Goal: Information Seeking & Learning: Learn about a topic

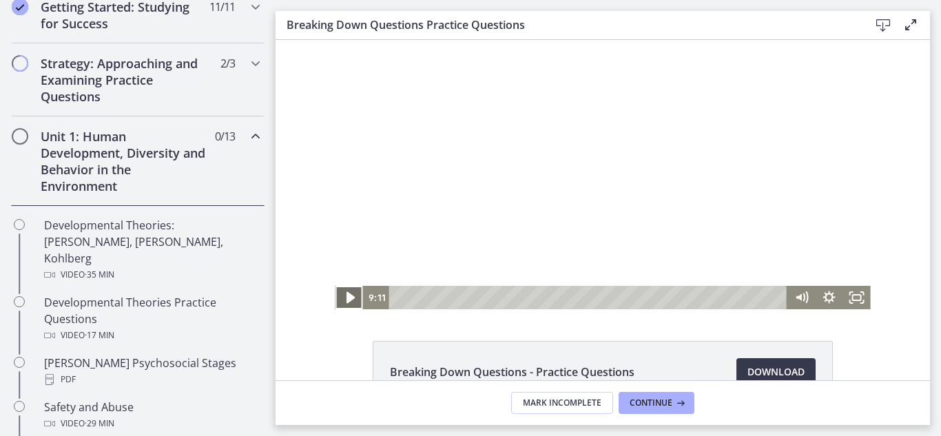
click at [341, 305] on icon "Play Video" at bounding box center [350, 298] width 33 height 28
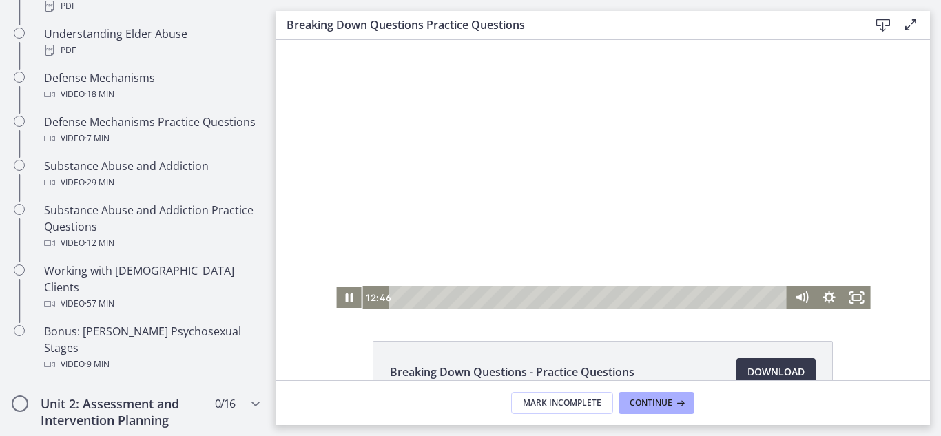
scroll to position [800, 0]
click at [749, 219] on div at bounding box center [603, 174] width 536 height 269
click at [345, 302] on icon "Play Video" at bounding box center [350, 298] width 33 height 28
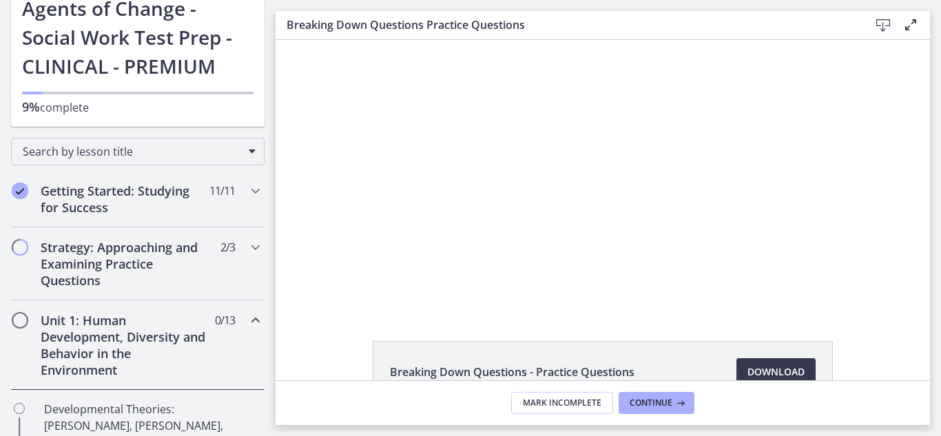
scroll to position [83, 0]
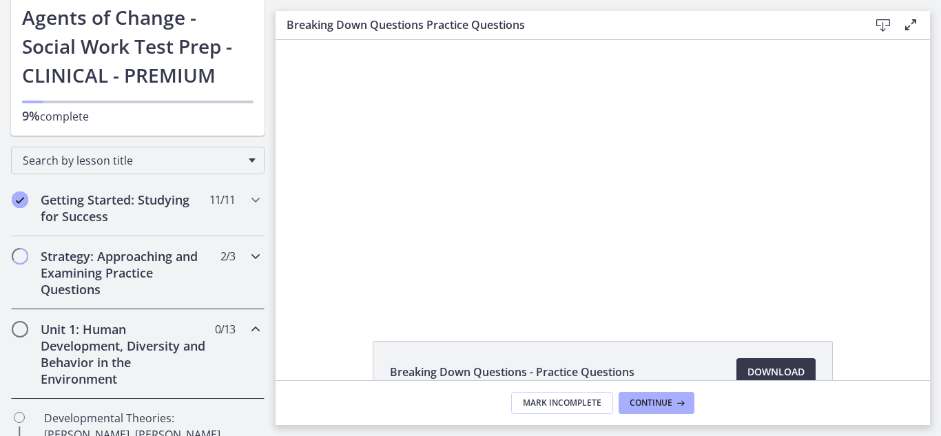
click at [247, 257] on icon "Chapters" at bounding box center [255, 256] width 17 height 17
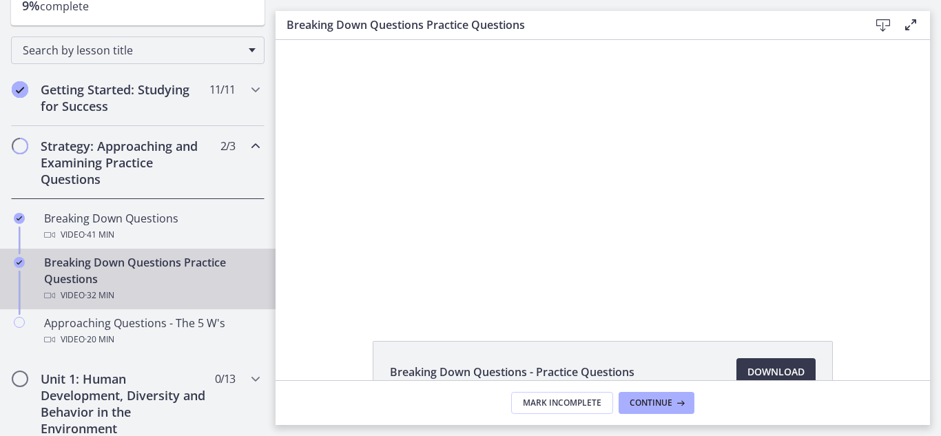
scroll to position [221, 0]
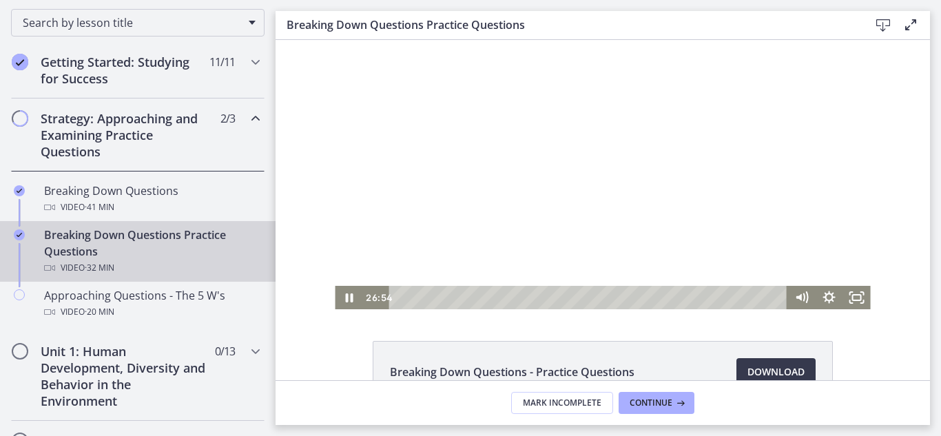
click at [696, 250] on div at bounding box center [603, 174] width 536 height 269
click at [346, 294] on icon "Play Video" at bounding box center [350, 298] width 8 height 12
click at [747, 298] on div "29:19" at bounding box center [590, 297] width 382 height 23
click at [751, 298] on div "29:39" at bounding box center [590, 297] width 382 height 23
click at [760, 297] on div "30:24" at bounding box center [590, 297] width 382 height 23
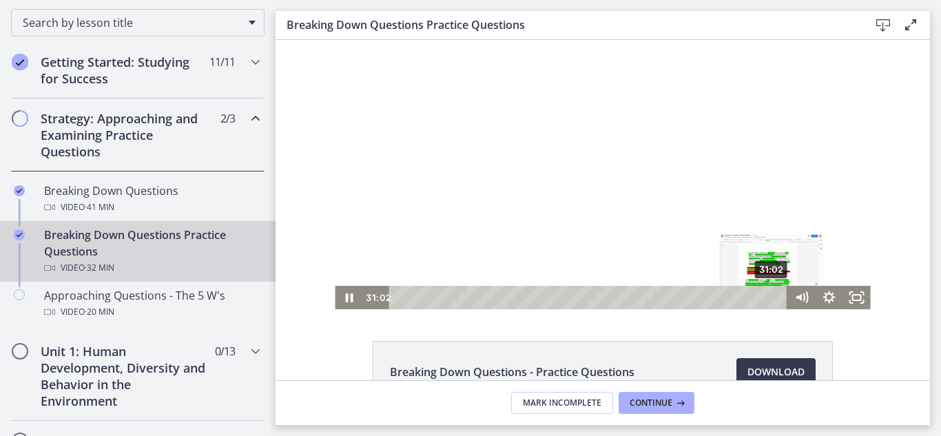
click at [768, 296] on div "31:02" at bounding box center [590, 297] width 382 height 23
click at [754, 296] on div "29:53" at bounding box center [590, 297] width 382 height 23
click at [766, 294] on div "30:55" at bounding box center [590, 297] width 382 height 23
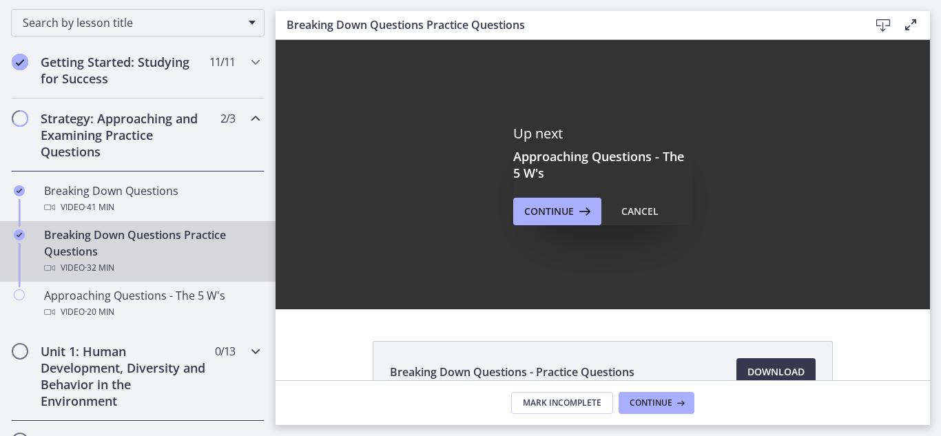
click at [79, 375] on h2 "Unit 1: Human Development, Diversity and Behavior in the Environment" at bounding box center [125, 376] width 168 height 66
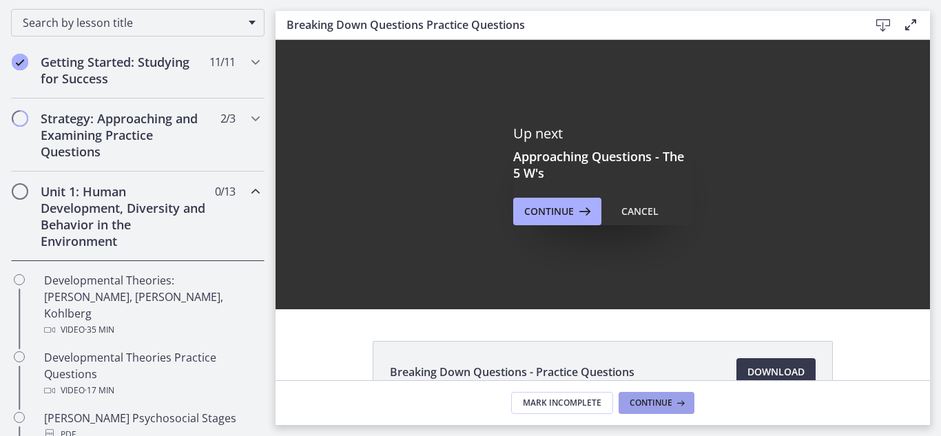
click at [642, 400] on span "Continue" at bounding box center [651, 403] width 43 height 11
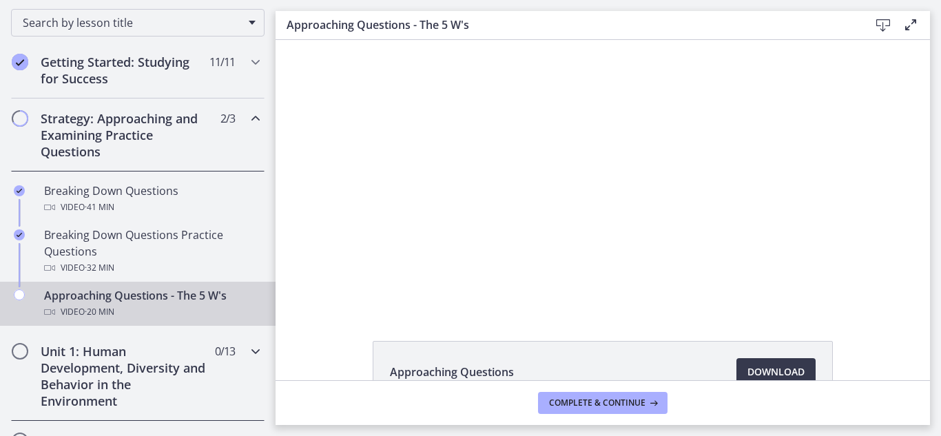
click at [74, 362] on h2 "Unit 1: Human Development, Diversity and Behavior in the Environment" at bounding box center [125, 376] width 168 height 66
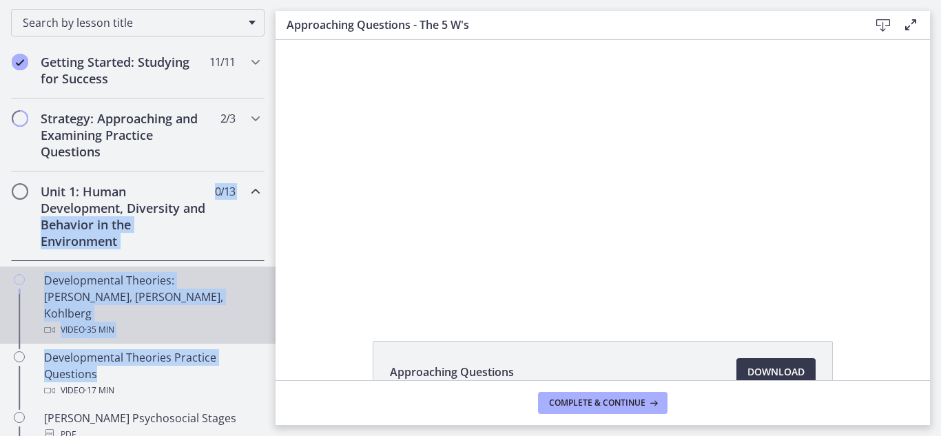
click at [103, 283] on div "Developmental Theories: [PERSON_NAME], [PERSON_NAME], Kohlberg Video · 35 min" at bounding box center [151, 305] width 215 height 66
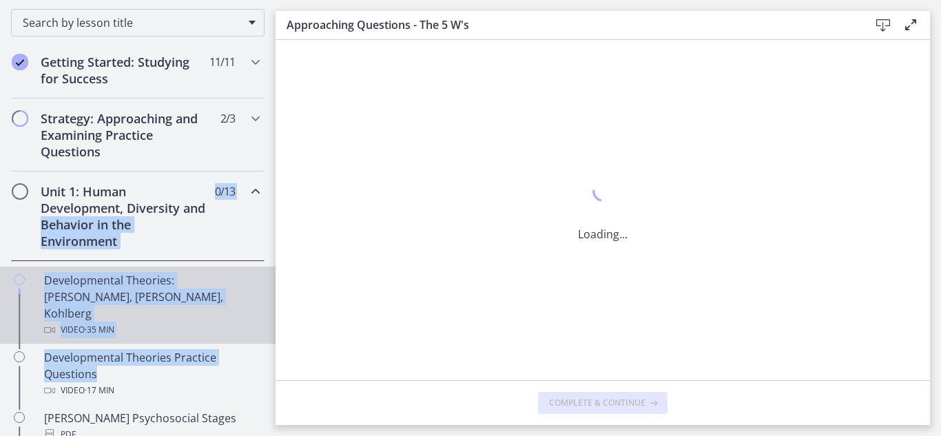
click at [103, 283] on div "Developmental Theories: [PERSON_NAME], [PERSON_NAME], Kohlberg Video · 35 min" at bounding box center [151, 305] width 215 height 66
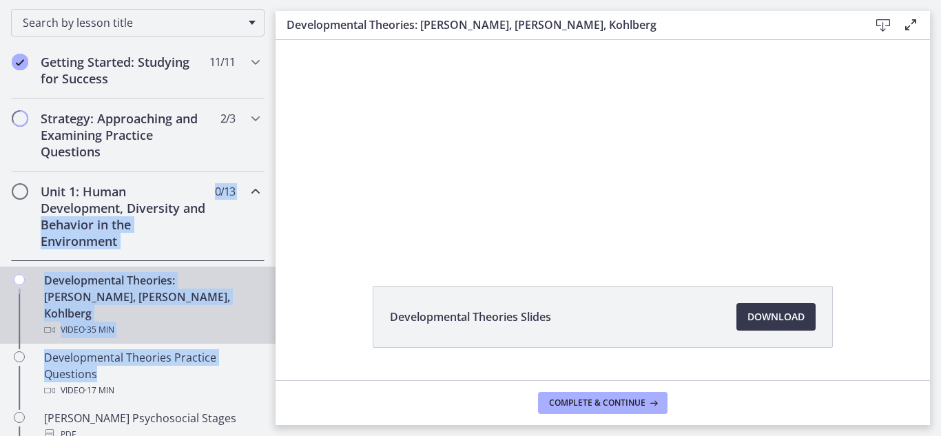
scroll to position [89, 0]
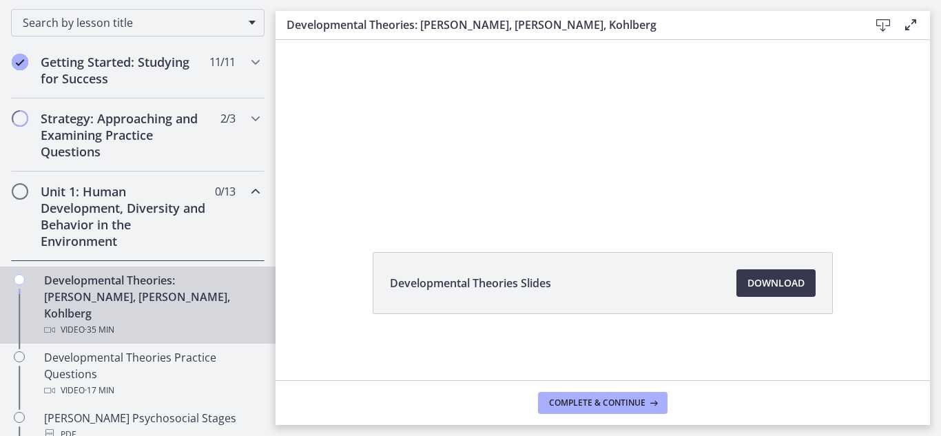
click at [322, 366] on div "Developmental Theories Slides Download Opens in a new window" at bounding box center [603, 316] width 655 height 128
drag, startPoint x: 322, startPoint y: 366, endPoint x: 551, endPoint y: 261, distance: 252.3
click at [551, 261] on div "Developmental Theories Slides Download Opens in a new window" at bounding box center [603, 316] width 655 height 128
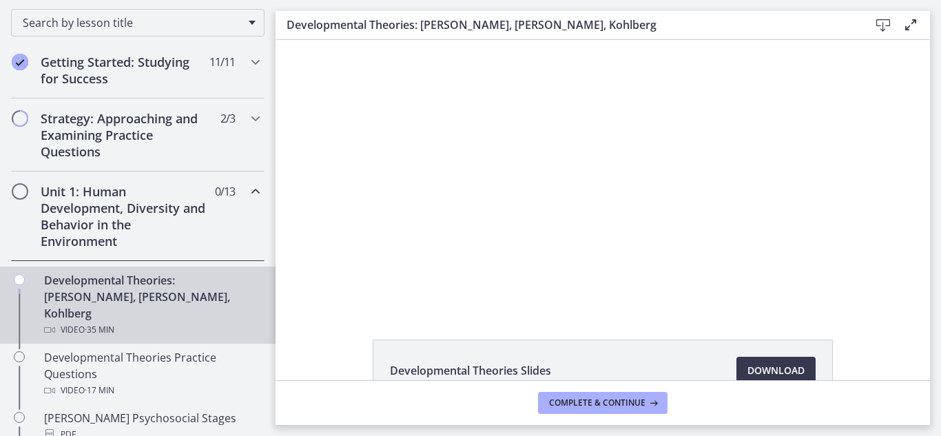
scroll to position [0, 0]
click at [781, 363] on link "Download Opens in a new window" at bounding box center [776, 372] width 79 height 28
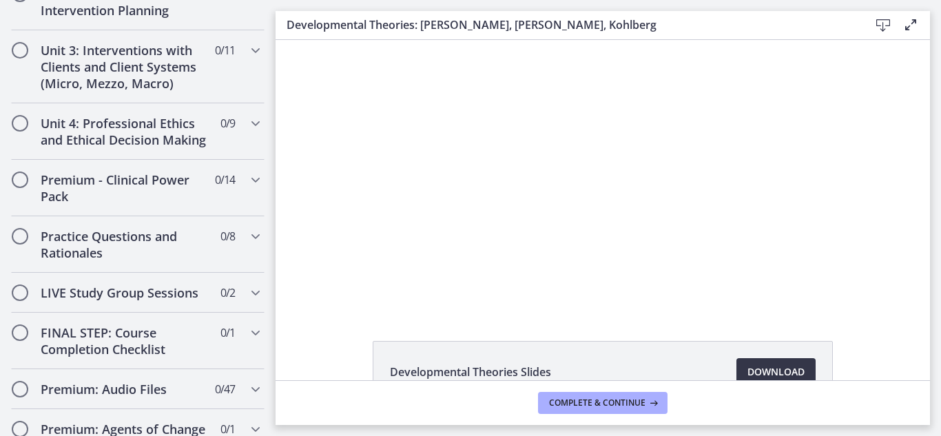
scroll to position [1203, 0]
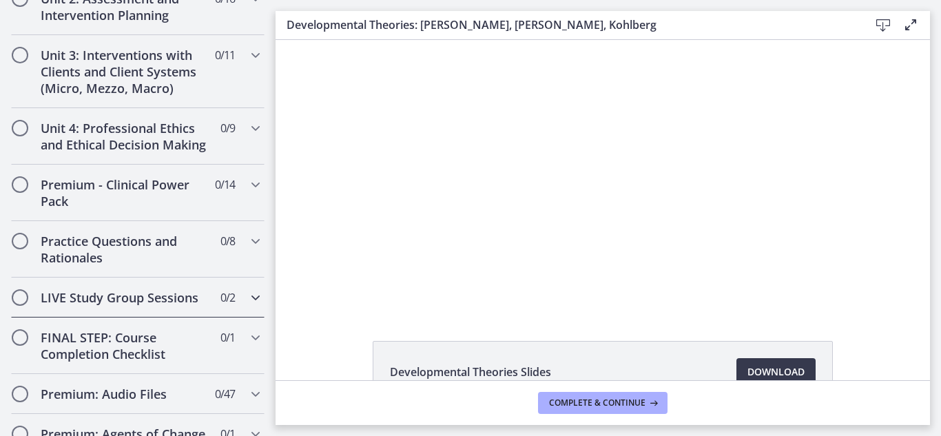
click at [247, 289] on icon "Chapters" at bounding box center [255, 297] width 17 height 17
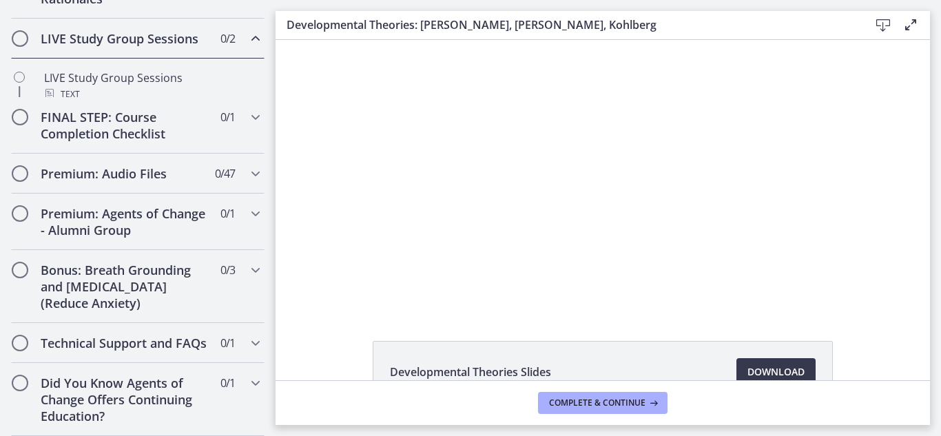
scroll to position [536, 0]
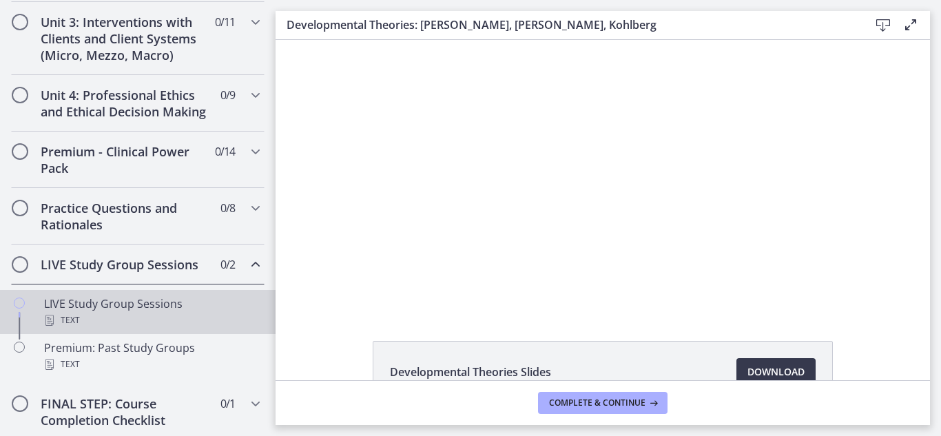
click at [130, 325] on div "LIVE Study Group Sessions Text" at bounding box center [151, 312] width 215 height 33
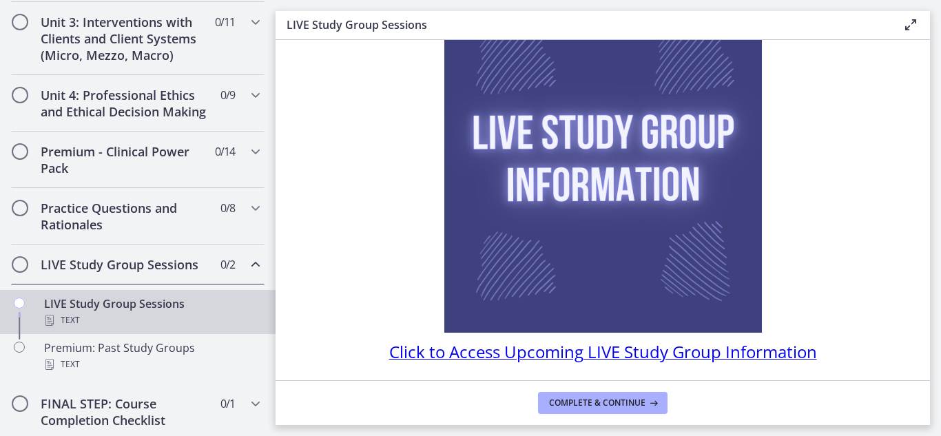
scroll to position [138, 0]
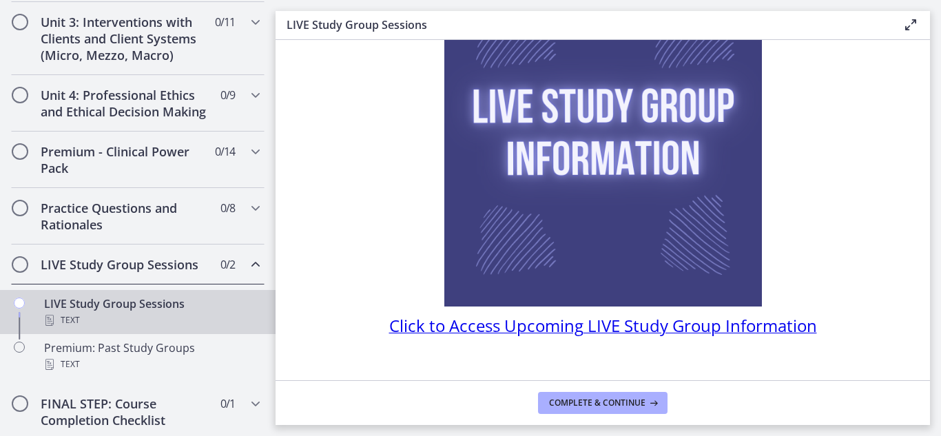
click at [768, 323] on span "Click to Access Upcoming LIVE Study Group Information" at bounding box center [603, 325] width 428 height 23
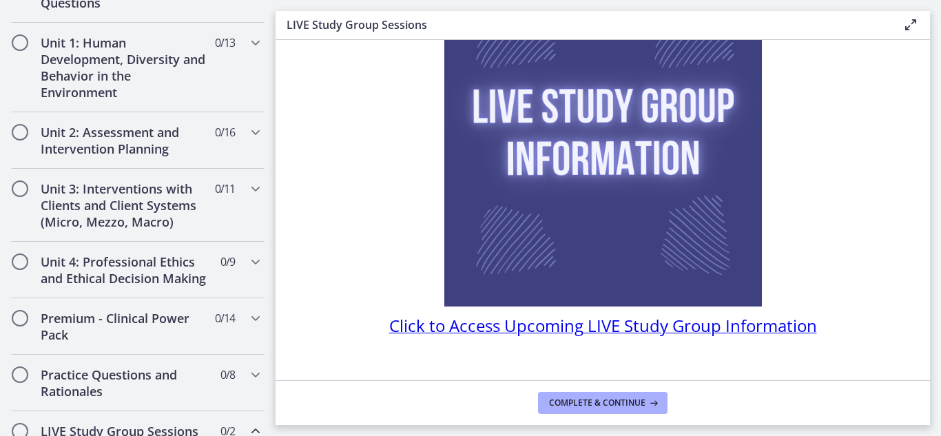
scroll to position [360, 0]
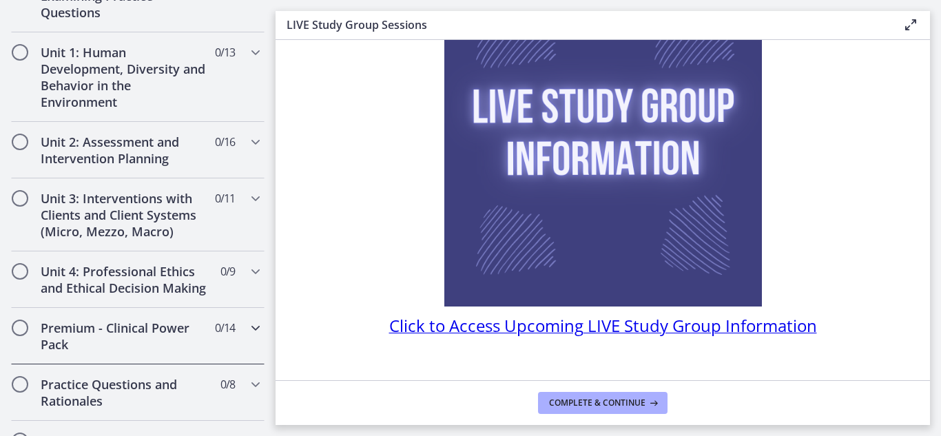
click at [247, 334] on div "Premium - Clinical Power Pack 0 / 14 Completed" at bounding box center [138, 336] width 254 height 57
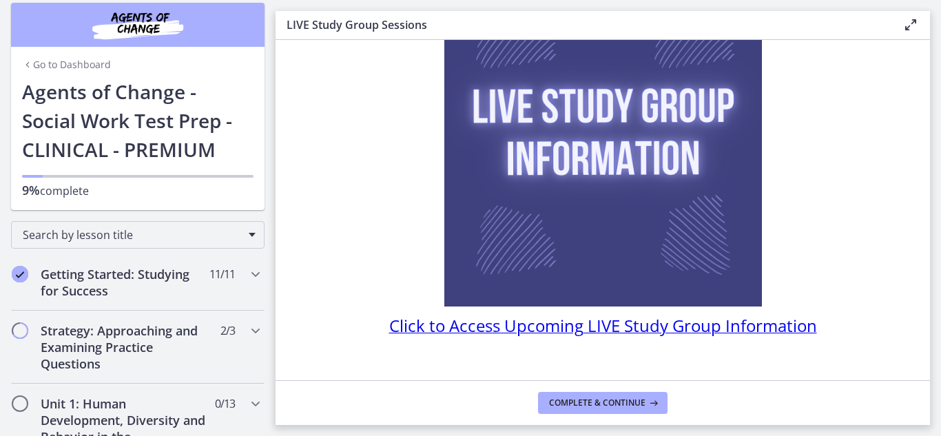
scroll to position [1, 0]
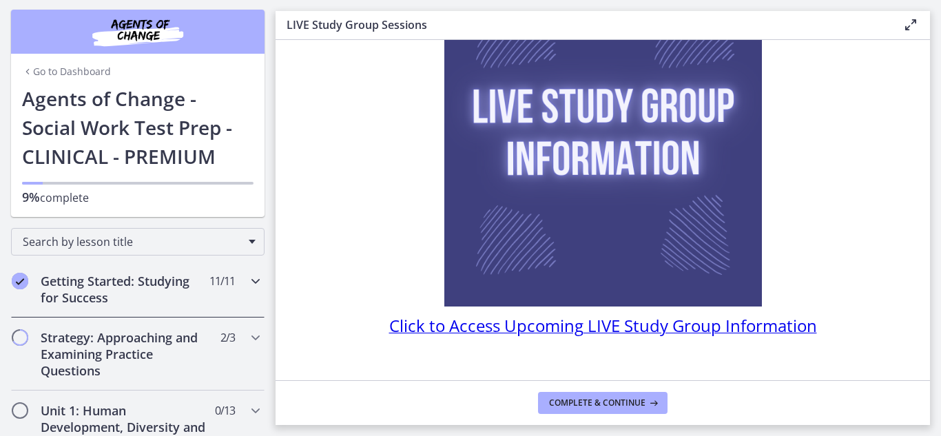
click at [163, 278] on h2 "Getting Started: Studying for Success" at bounding box center [125, 289] width 168 height 33
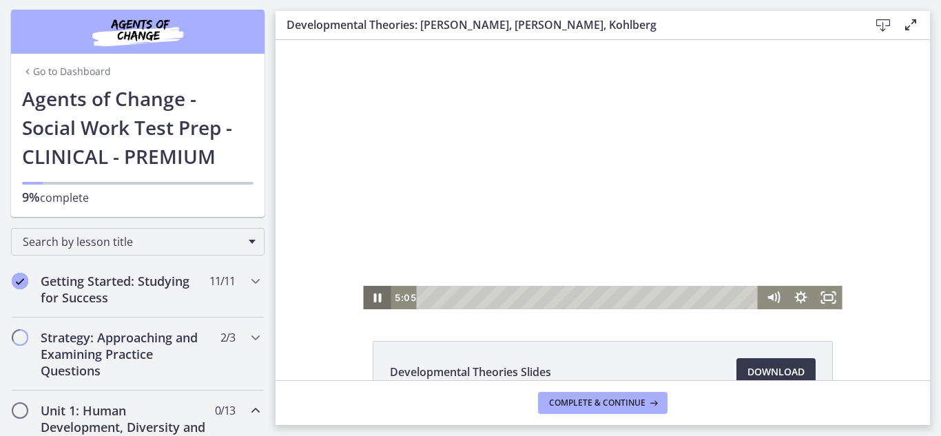
click at [375, 302] on icon "Pause" at bounding box center [378, 298] width 8 height 9
click at [375, 302] on icon "Play Video" at bounding box center [378, 298] width 33 height 28
click at [373, 289] on icon "Pause" at bounding box center [376, 298] width 33 height 28
click at [365, 289] on icon "Play Video" at bounding box center [378, 298] width 33 height 28
click at [373, 298] on icon "Pause" at bounding box center [377, 297] width 28 height 23
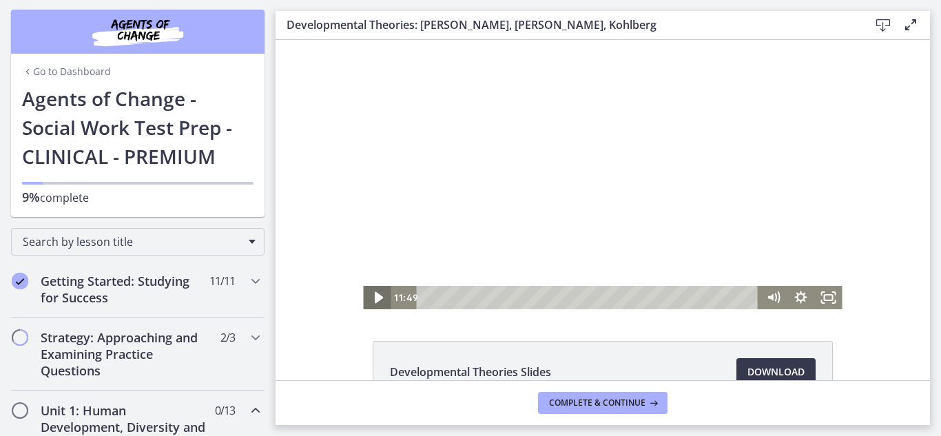
click at [374, 298] on icon "Play Video" at bounding box center [378, 298] width 8 height 12
click at [373, 298] on icon "Pause" at bounding box center [376, 298] width 33 height 28
click at [374, 298] on icon "Play Video" at bounding box center [378, 298] width 8 height 12
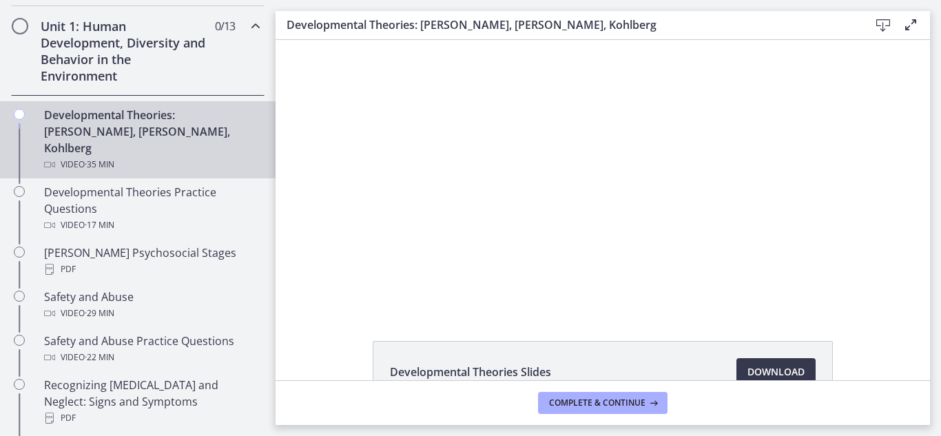
scroll to position [387, 0]
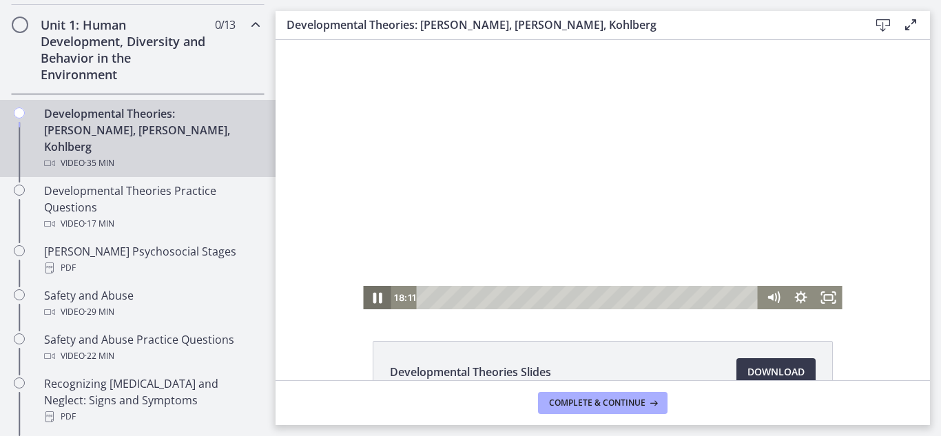
click at [367, 296] on icon "Pause" at bounding box center [376, 298] width 33 height 28
click at [621, 200] on div at bounding box center [602, 174] width 479 height 269
click at [373, 295] on icon "Pause" at bounding box center [377, 298] width 9 height 11
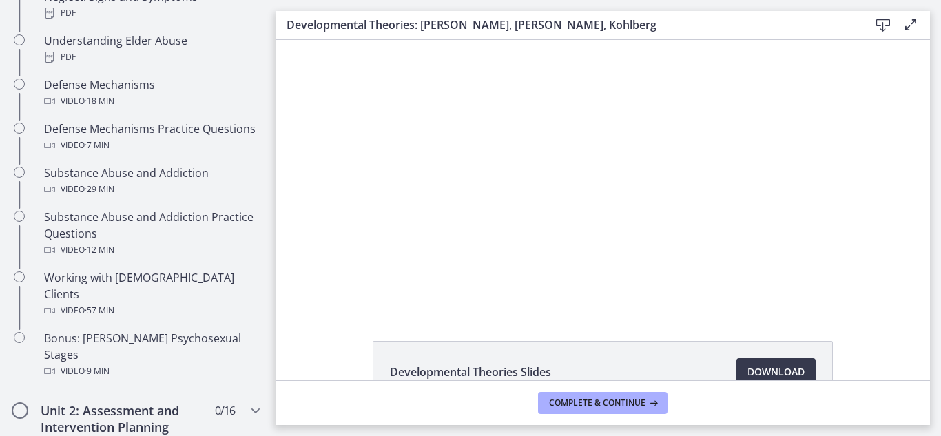
scroll to position [801, 0]
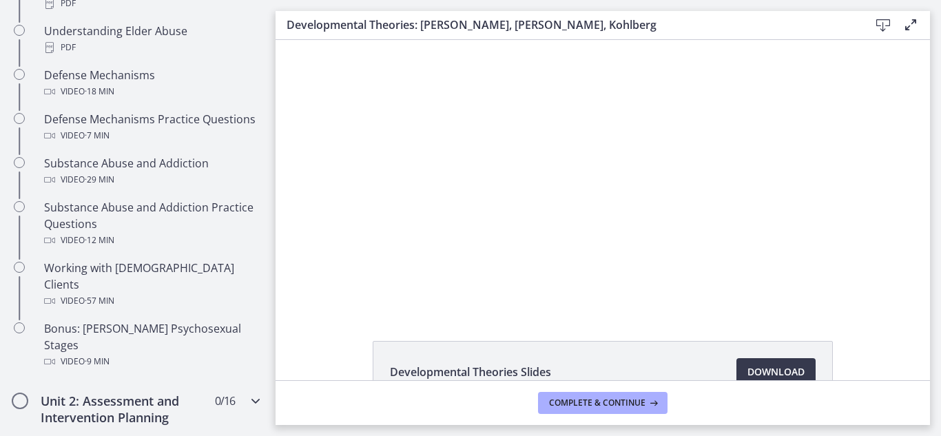
click at [263, 381] on div "Unit 2: Assessment and Intervention Planning 0 / 16 Completed" at bounding box center [138, 409] width 276 height 57
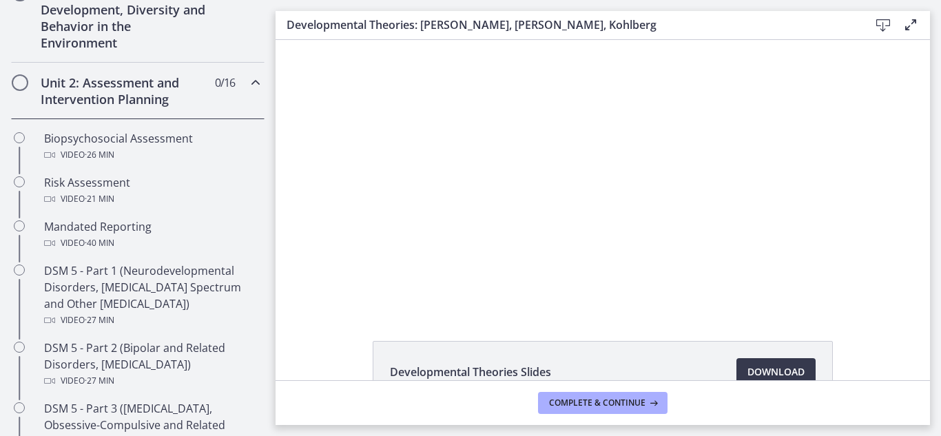
scroll to position [37, 0]
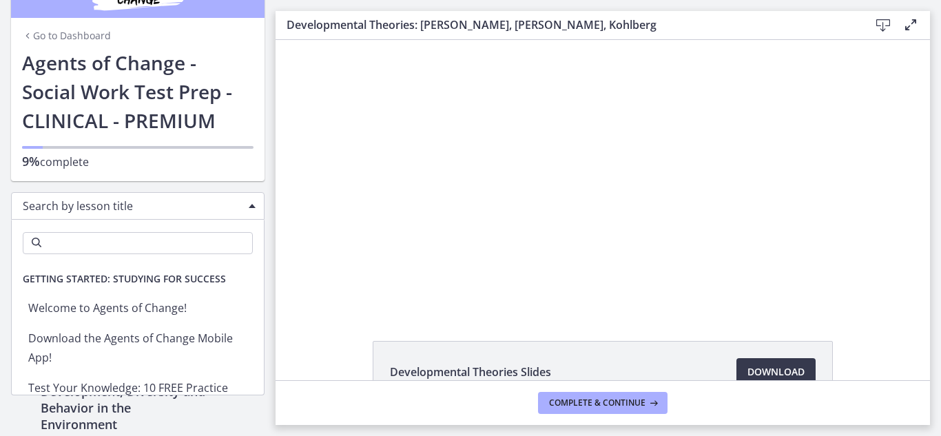
click at [232, 210] on div "Search by lesson title" at bounding box center [138, 206] width 254 height 28
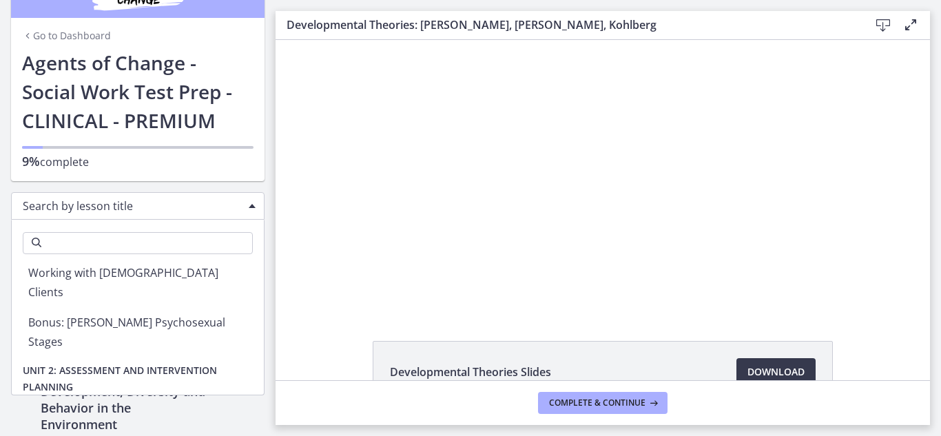
scroll to position [1048, 0]
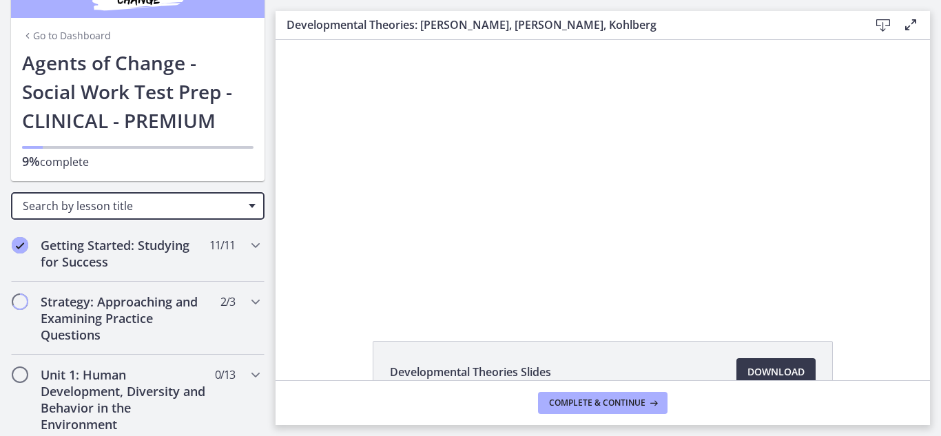
click at [239, 208] on div "Search by lesson title" at bounding box center [138, 206] width 254 height 28
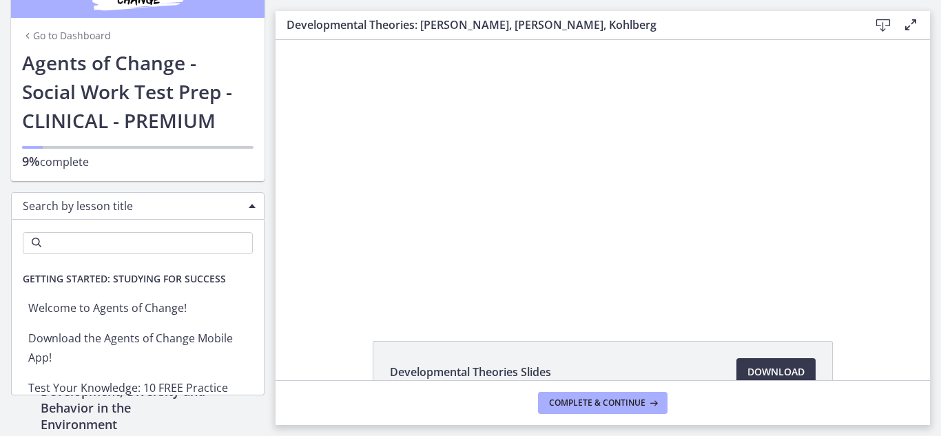
click at [246, 202] on div "Search by lesson title" at bounding box center [138, 206] width 254 height 28
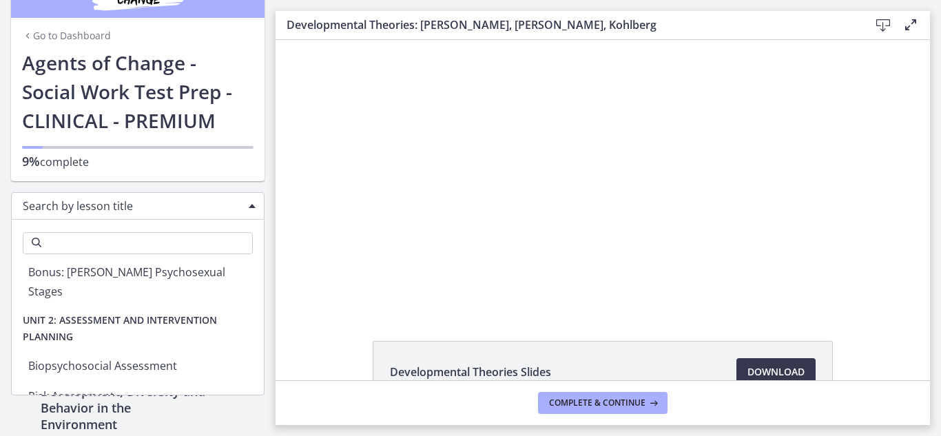
scroll to position [1059, 0]
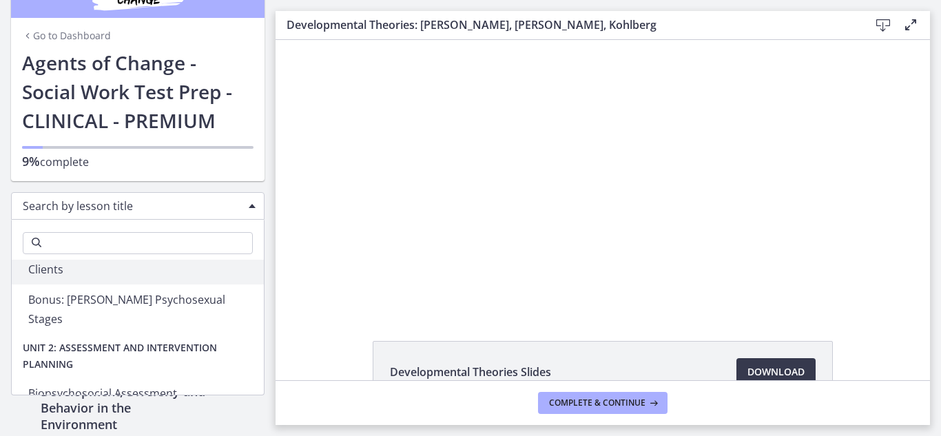
click at [329, 176] on div "Click for sound @keyframes VOLUME_SMALL_WAVE_FLASH { 0% { opacity: 0; } 33% { o…" at bounding box center [603, 174] width 655 height 269
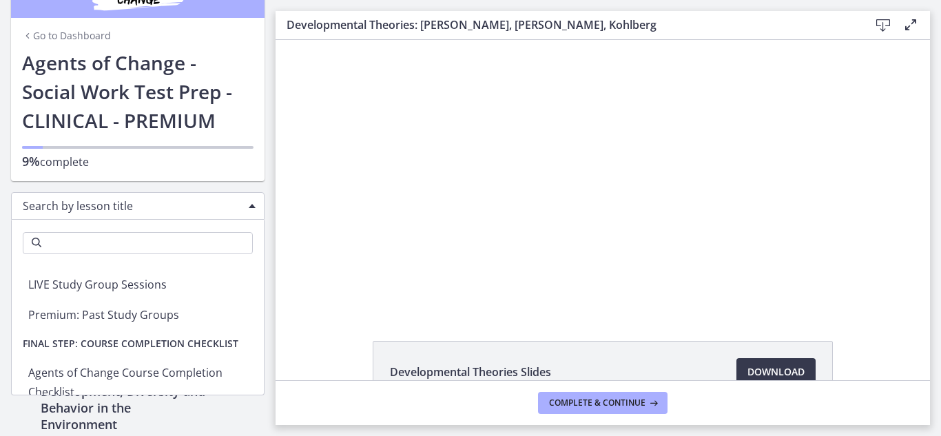
scroll to position [3476, 0]
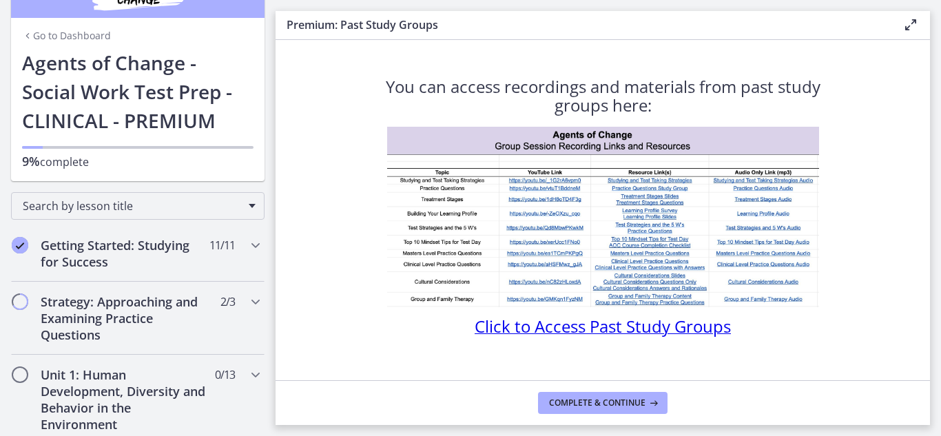
click at [913, 24] on icon at bounding box center [911, 25] width 17 height 17
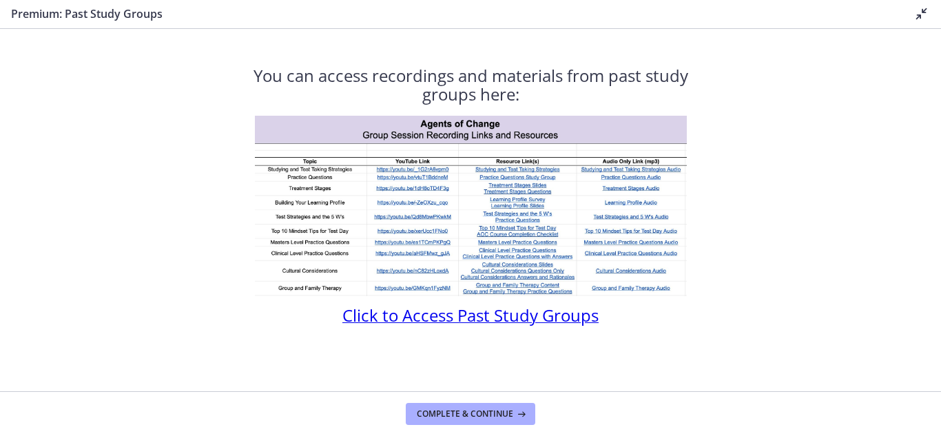
click at [548, 309] on span "Click to Access Past Study Groups" at bounding box center [471, 315] width 256 height 23
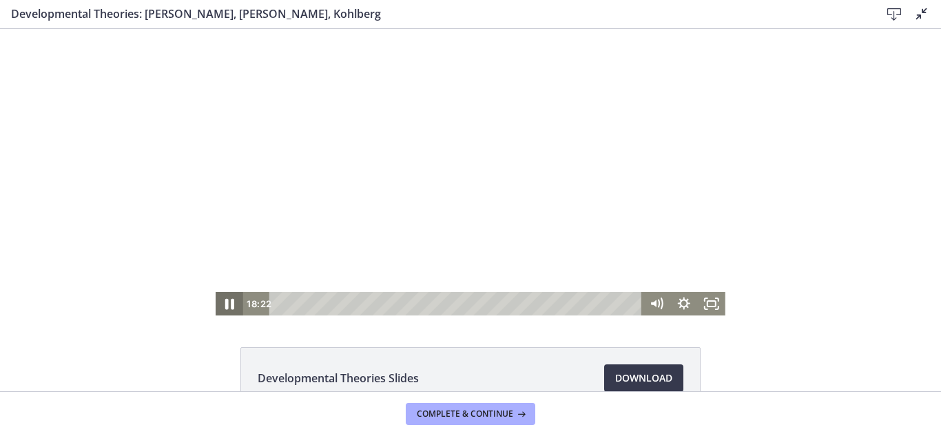
click at [224, 305] on icon "Pause" at bounding box center [229, 304] width 33 height 28
